Goal: Transaction & Acquisition: Purchase product/service

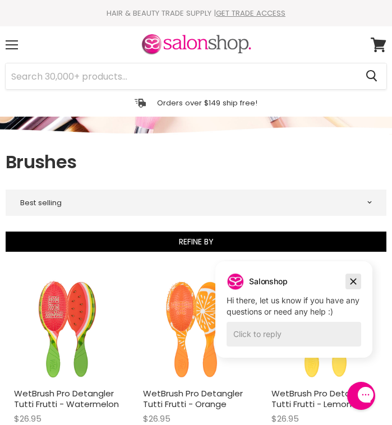
click at [353, 281] on icon "Dismiss campaign" at bounding box center [354, 282] width 6 height 6
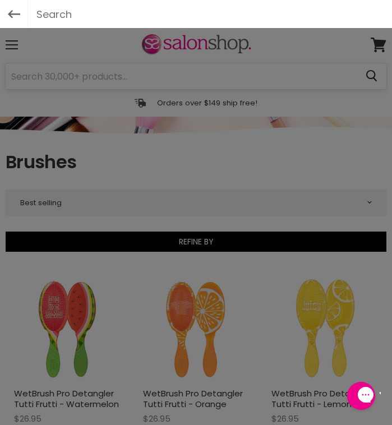
click at [210, 80] on div at bounding box center [196, 212] width 392 height 425
click at [216, 19] on input "text" at bounding box center [196, 14] width 336 height 28
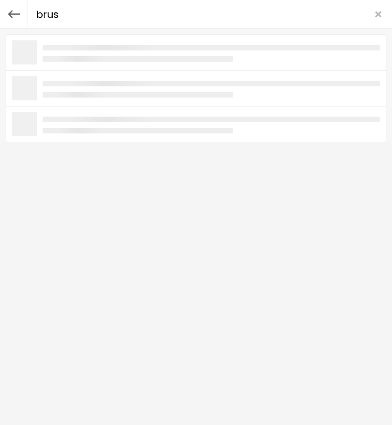
type input "brush"
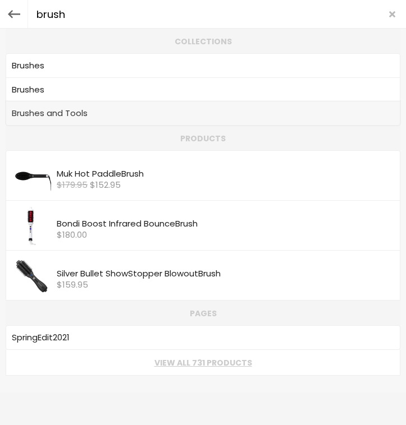
click at [95, 110] on link "Brush es and Tools" at bounding box center [203, 113] width 382 height 17
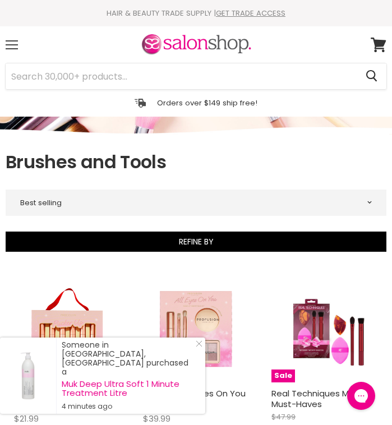
click at [13, 48] on div "Menu" at bounding box center [12, 45] width 24 height 26
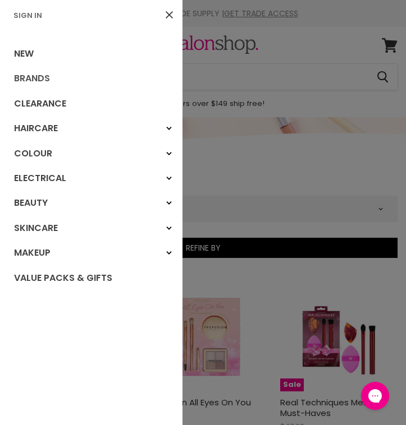
click at [36, 76] on link "Brands" at bounding box center [91, 78] width 182 height 25
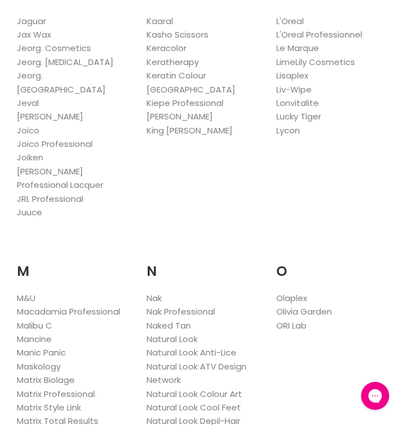
scroll to position [1193, 0]
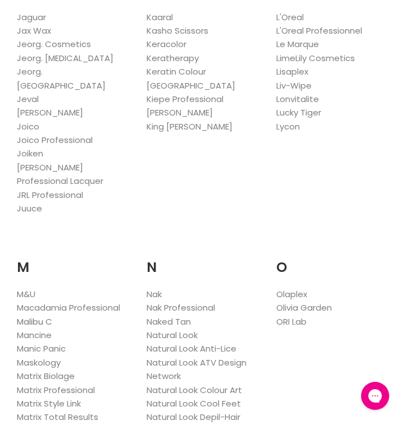
click at [29, 316] on link "Malibu C" at bounding box center [34, 322] width 35 height 12
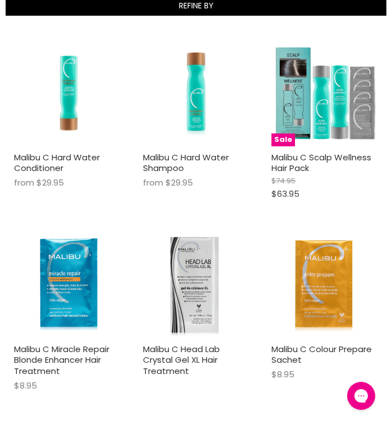
scroll to position [236, 0]
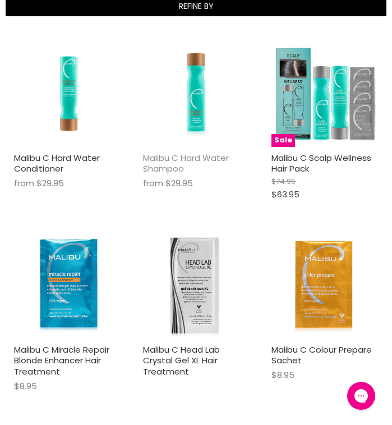
click at [196, 159] on link "Malibu C Hard Water Shampoo" at bounding box center [186, 163] width 86 height 23
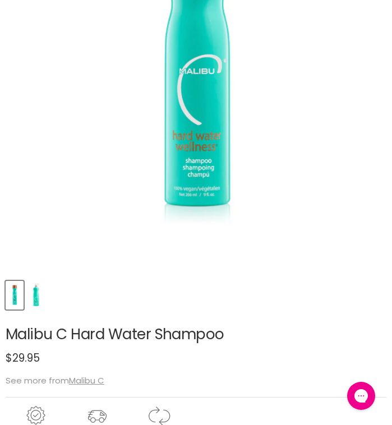
scroll to position [251, 0]
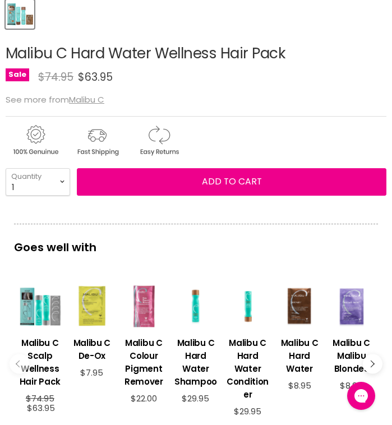
scroll to position [538, 0]
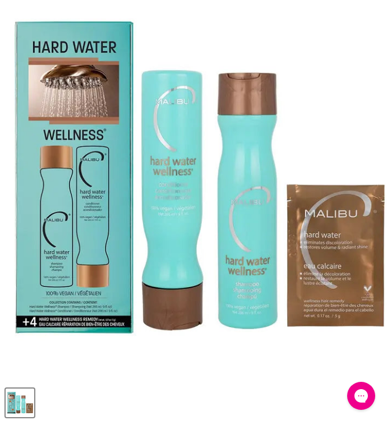
scroll to position [139, 0]
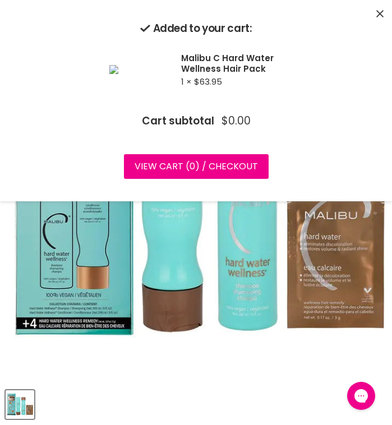
click at [380, 13] on icon "Close" at bounding box center [379, 13] width 7 height 7
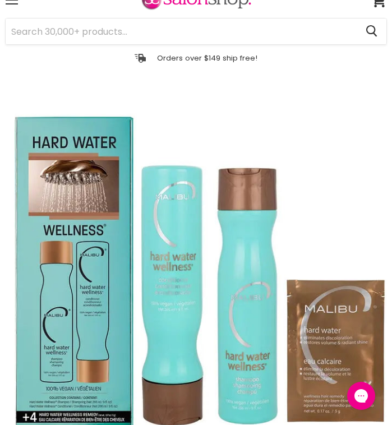
scroll to position [0, 0]
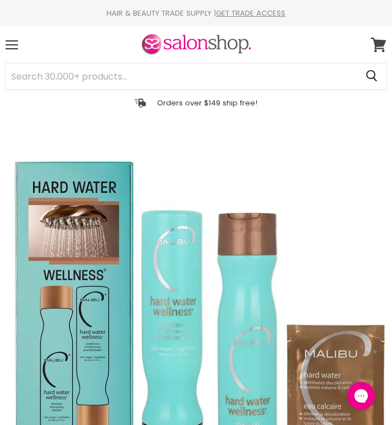
click at [374, 40] on icon at bounding box center [378, 45] width 15 height 15
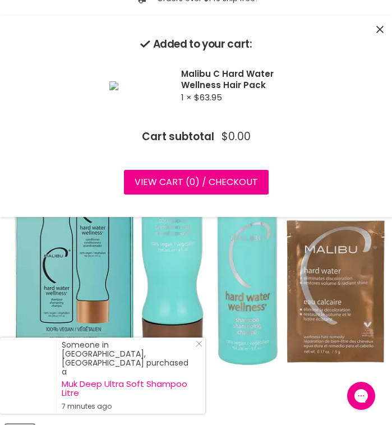
scroll to position [109, 0]
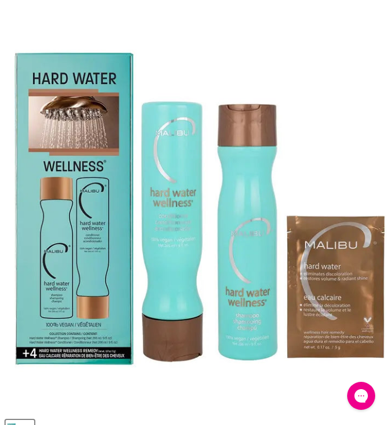
select select "2"
type input "2"
select select "1"
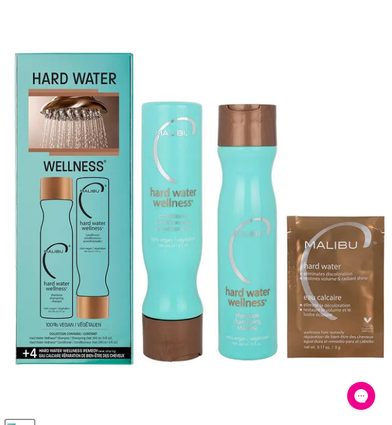
type input "1"
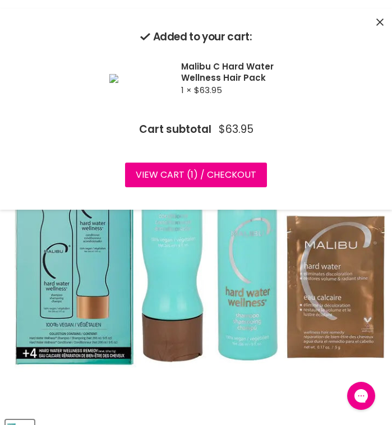
click at [380, 21] on icon "Close" at bounding box center [379, 22] width 7 height 7
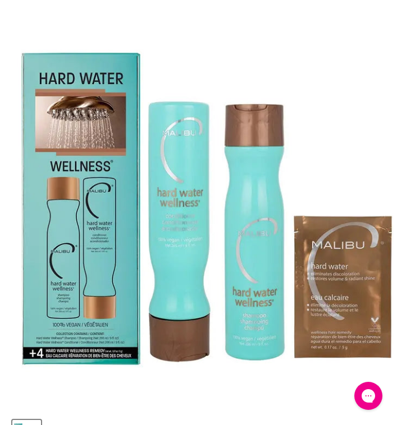
scroll to position [0, 0]
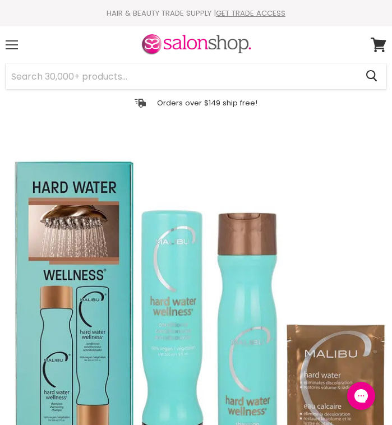
click at [19, 48] on div "Menu" at bounding box center [12, 45] width 24 height 26
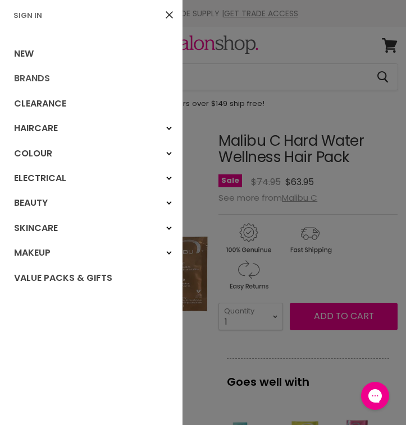
click at [40, 79] on link "Brands" at bounding box center [91, 78] width 182 height 25
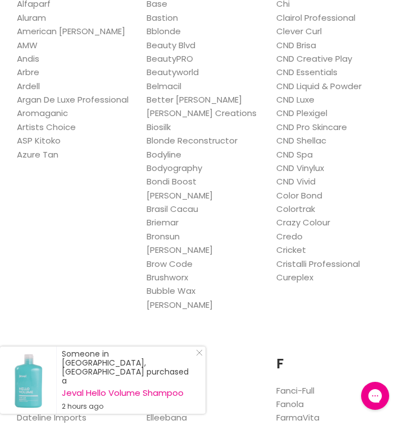
scroll to position [313, 0]
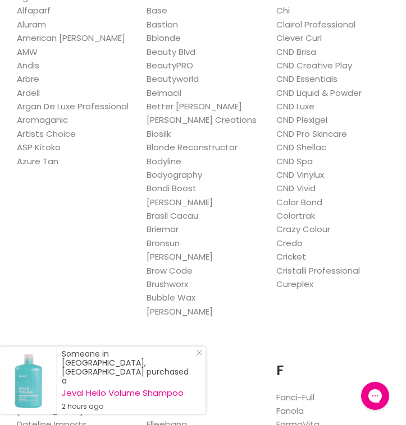
click at [297, 257] on link "Cricket" at bounding box center [291, 257] width 30 height 12
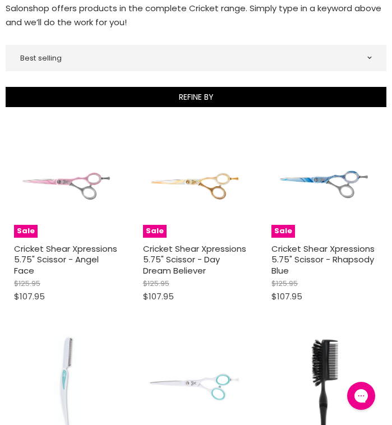
scroll to position [338, 0]
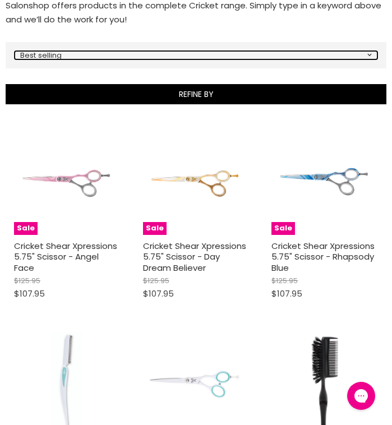
click at [365, 59] on select "Best selling Featured Price, low to high Price, high to low Alphabetically, A-Z…" at bounding box center [196, 55] width 363 height 8
click at [17, 59] on select "Best selling Featured Price, low to high Price, high to low Alphabetically, A-Z…" at bounding box center [196, 55] width 363 height 8
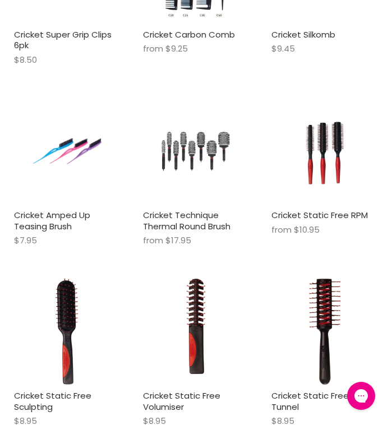
scroll to position [2091, 0]
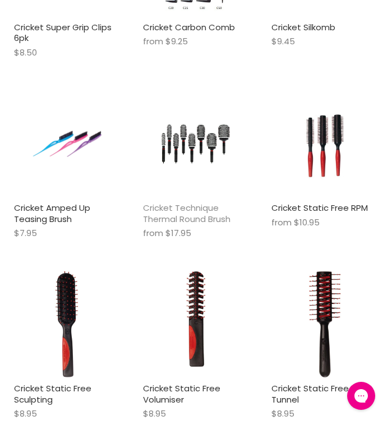
click at [202, 225] on link "Cricket Technique Thermal Round Brush" at bounding box center [186, 213] width 87 height 23
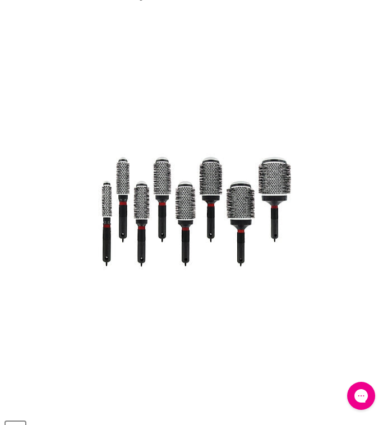
scroll to position [125, 0]
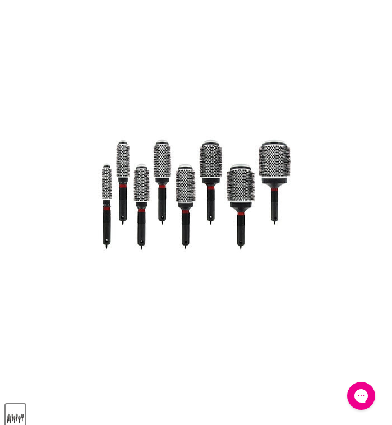
select select "#350"
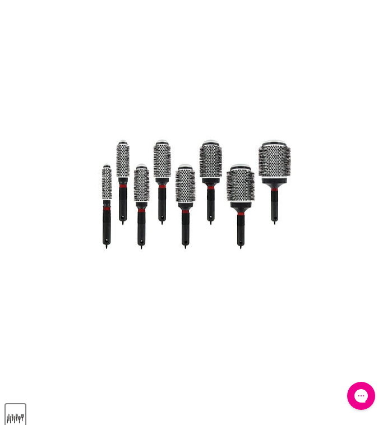
select select "2"
type input "2"
select select "1"
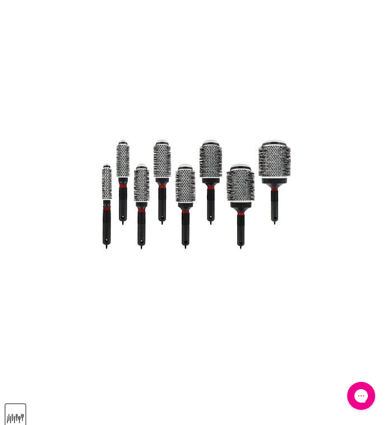
type input "1"
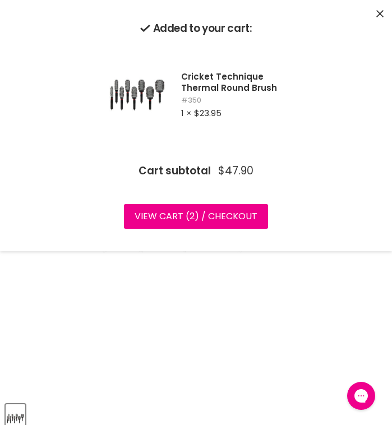
click at [171, 288] on div "Click or scroll to zoom Tap or pinch to zoom" at bounding box center [196, 199] width 381 height 392
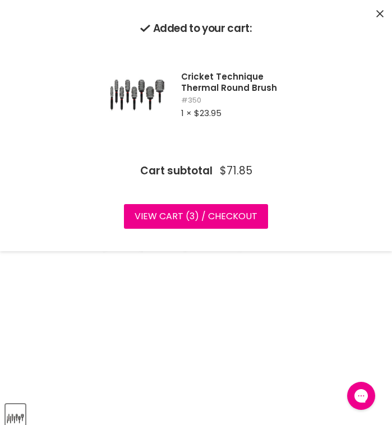
click at [381, 12] on icon "Close" at bounding box center [379, 13] width 7 height 7
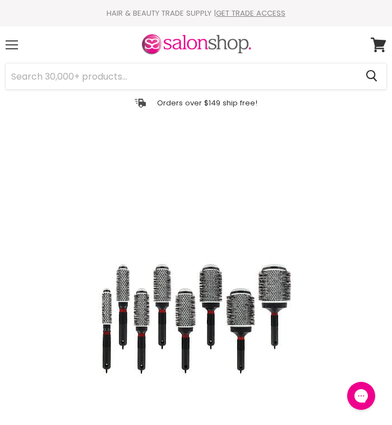
click at [13, 43] on div "Menu" at bounding box center [12, 45] width 24 height 26
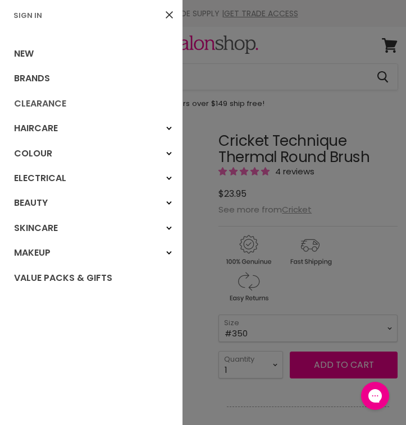
click at [42, 104] on link "Clearance" at bounding box center [91, 103] width 182 height 25
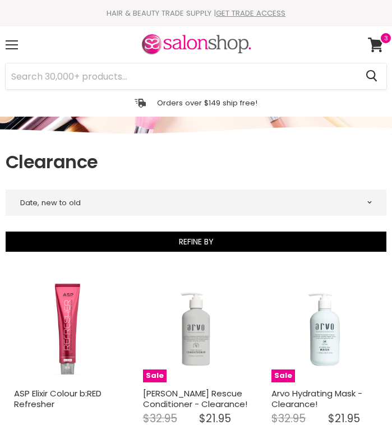
select select "created-descending"
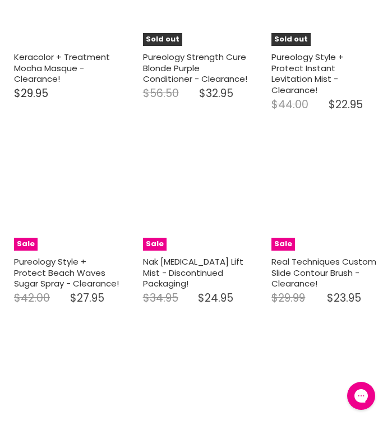
scroll to position [2597, 0]
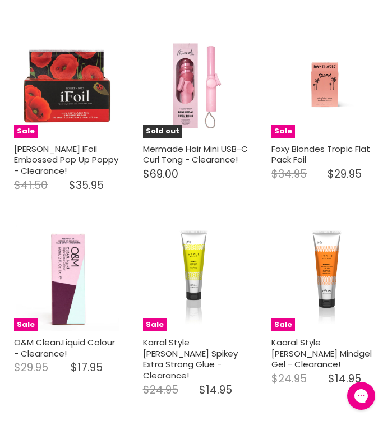
select select "created-descending"
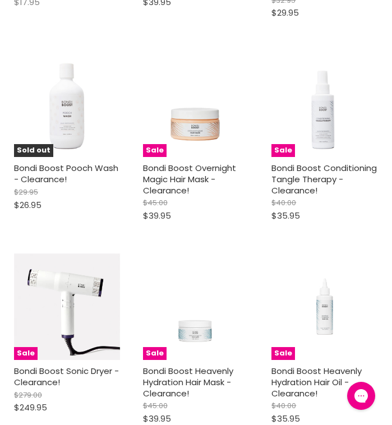
scroll to position [5547, 0]
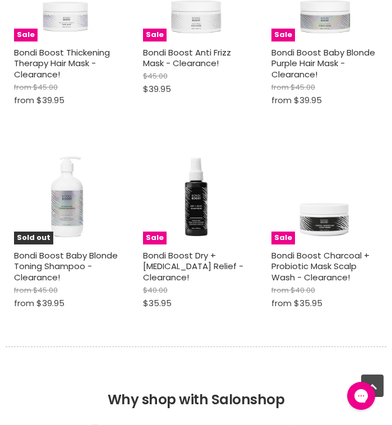
select select "created-descending"
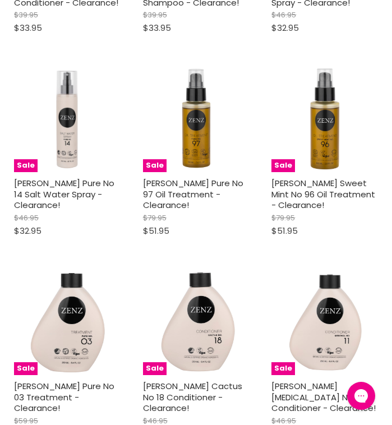
scroll to position [8835, 0]
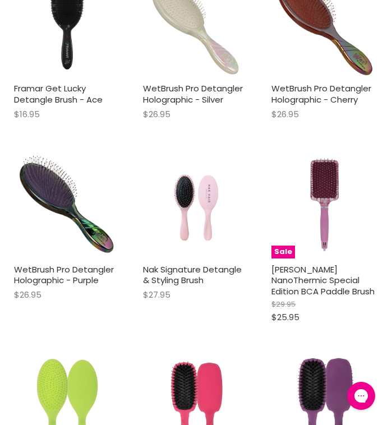
scroll to position [1029, 0]
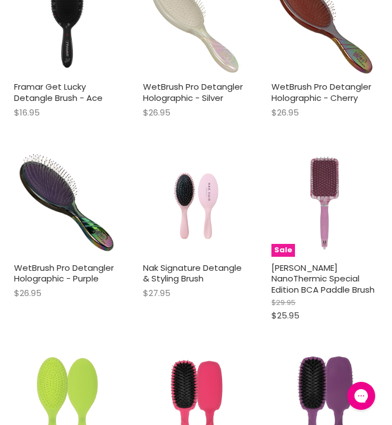
click at [319, 199] on img "Main content" at bounding box center [324, 203] width 107 height 107
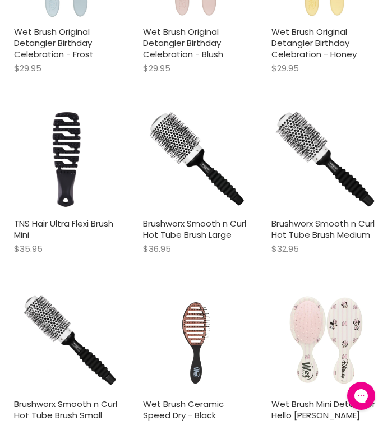
scroll to position [2045, 0]
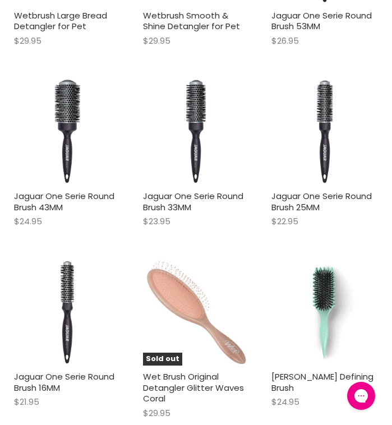
scroll to position [4521, 0]
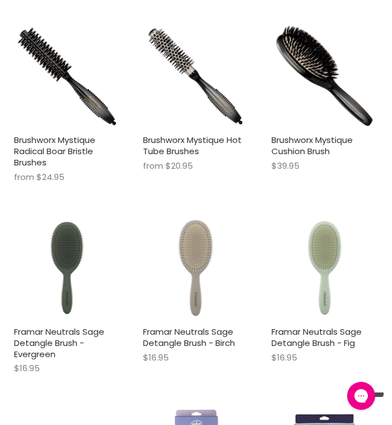
scroll to position [8806, 0]
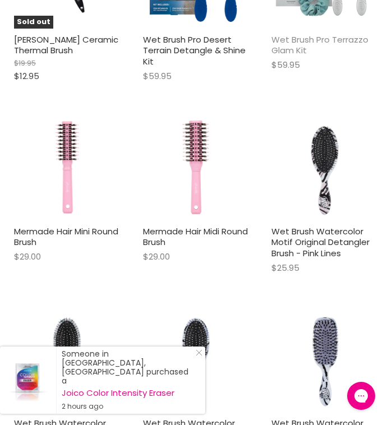
scroll to position [11898, 0]
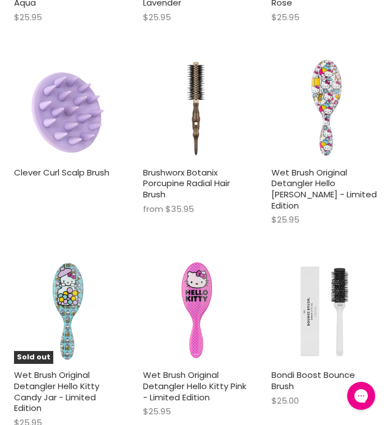
scroll to position [13085, 0]
